Goal: Use online tool/utility: Utilize a website feature to perform a specific function

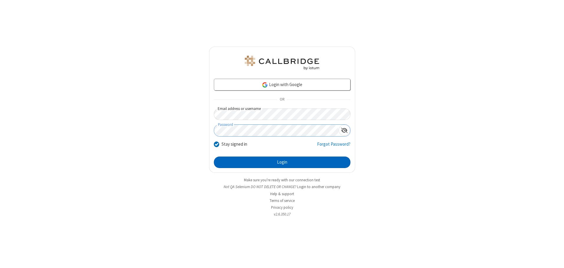
click at [282, 162] on button "Login" at bounding box center [282, 163] width 137 height 12
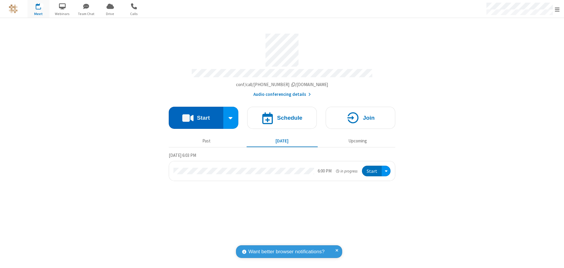
click at [196, 116] on button "Start" at bounding box center [196, 118] width 55 height 22
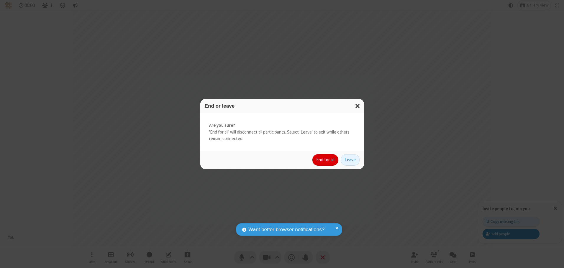
click at [326, 160] on button "End for all" at bounding box center [326, 160] width 26 height 12
